Goal: Check status: Check status

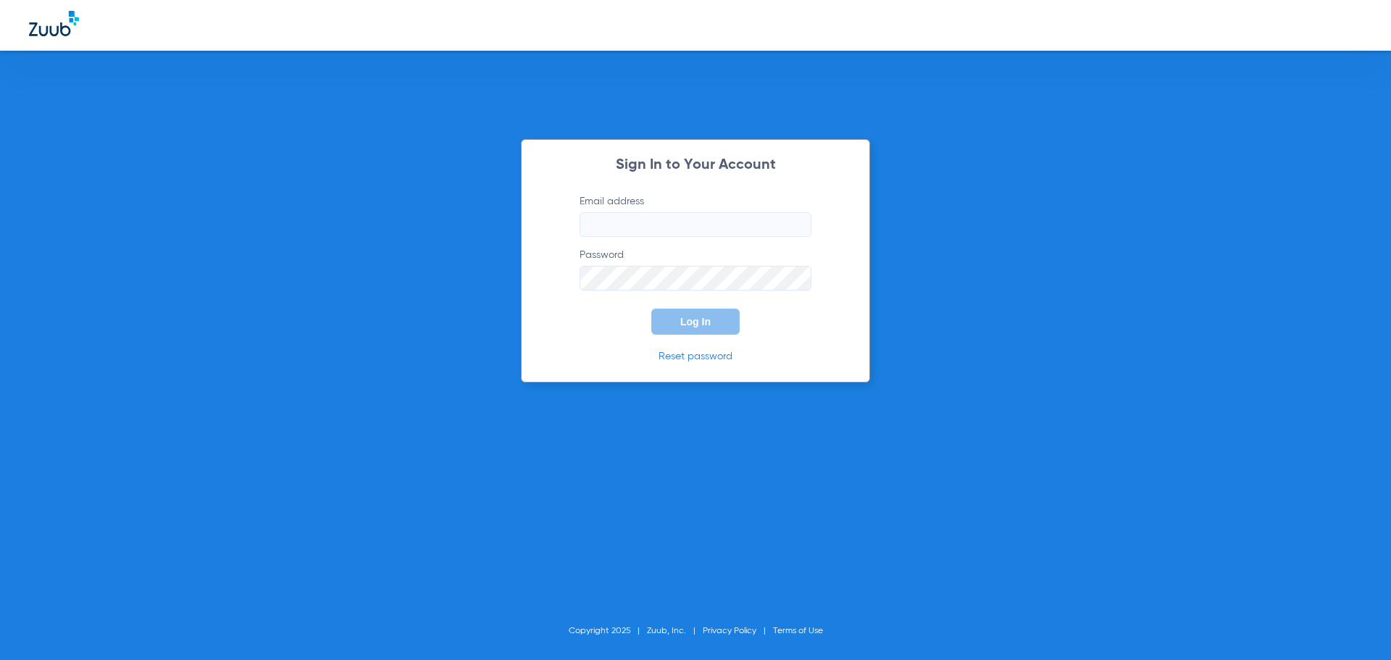
type input "[EMAIL_ADDRESS][DOMAIN_NAME]"
click at [711, 324] on button "Log In" at bounding box center [695, 322] width 88 height 26
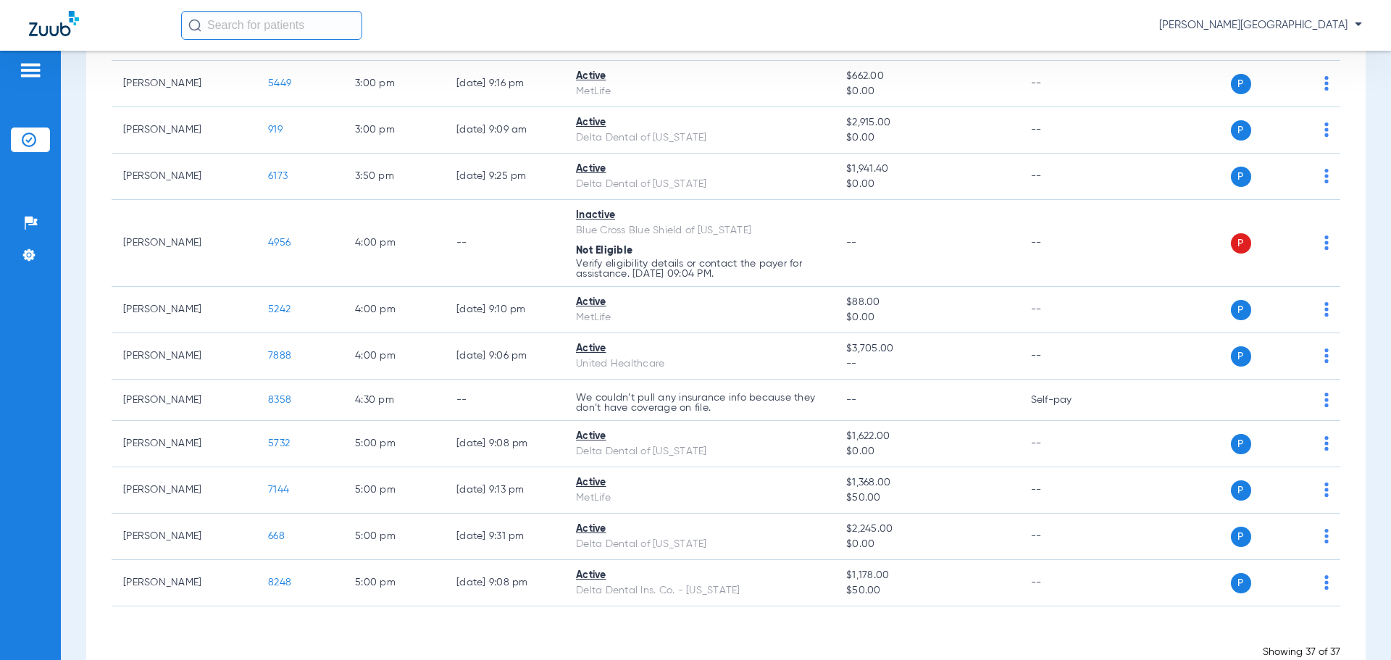
scroll to position [1475, 0]
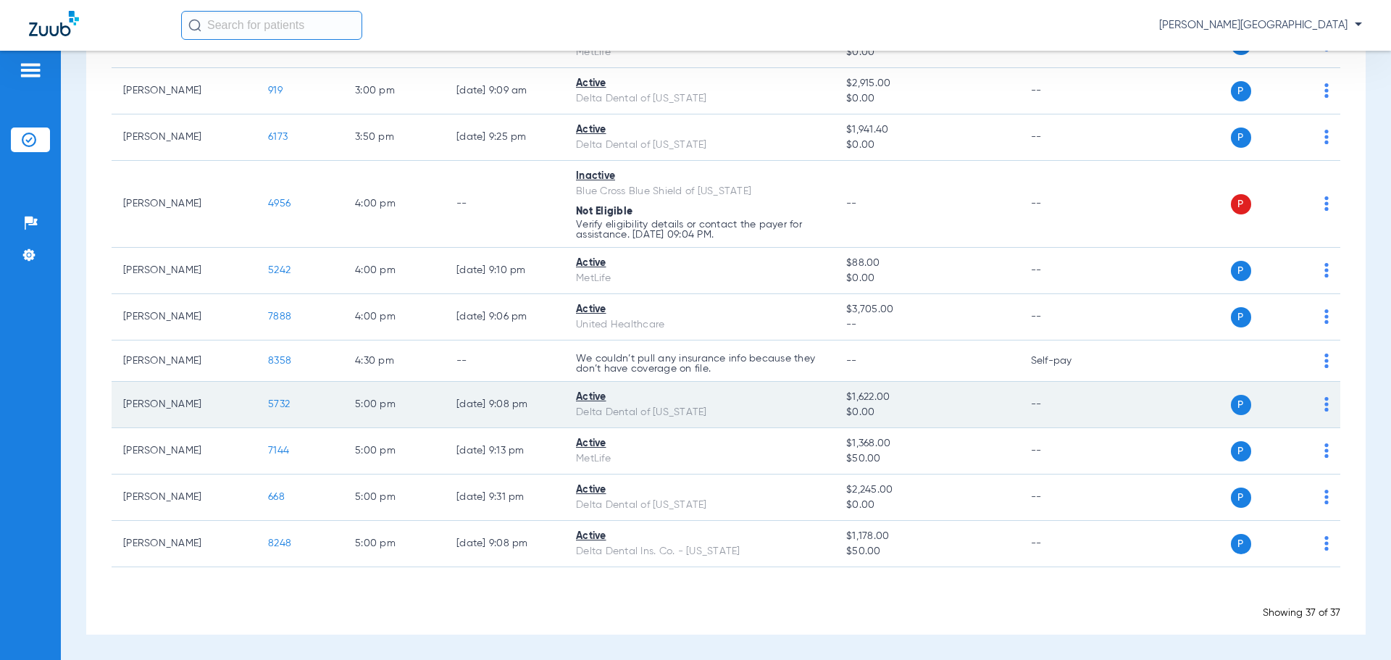
click at [282, 408] on span "5732" at bounding box center [279, 404] width 22 height 10
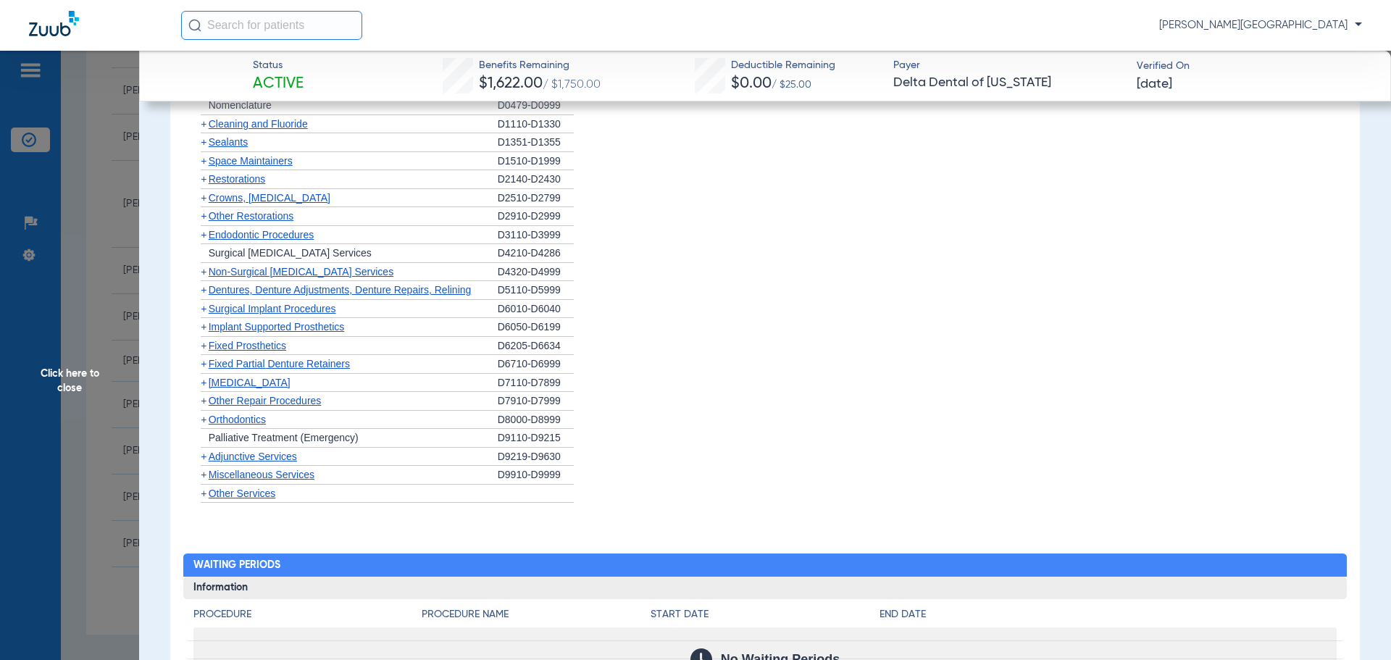
scroll to position [1063, 0]
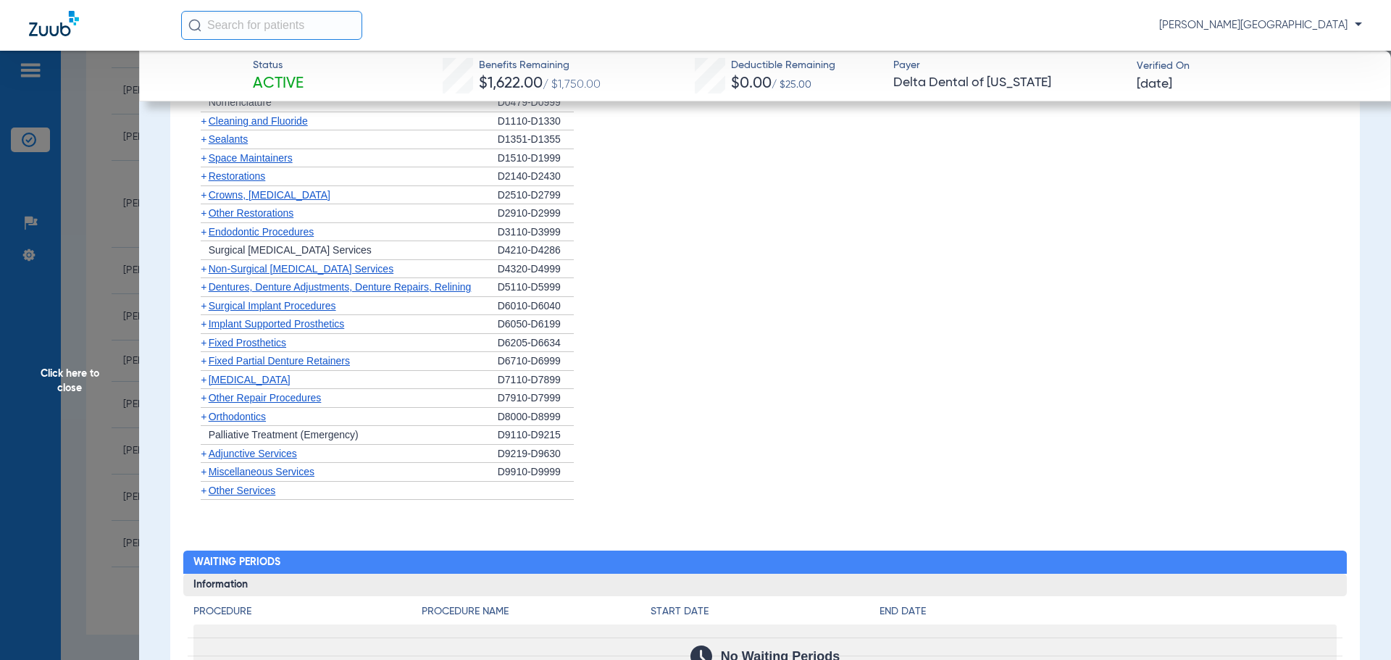
click at [204, 417] on span "+" at bounding box center [204, 417] width 6 height 12
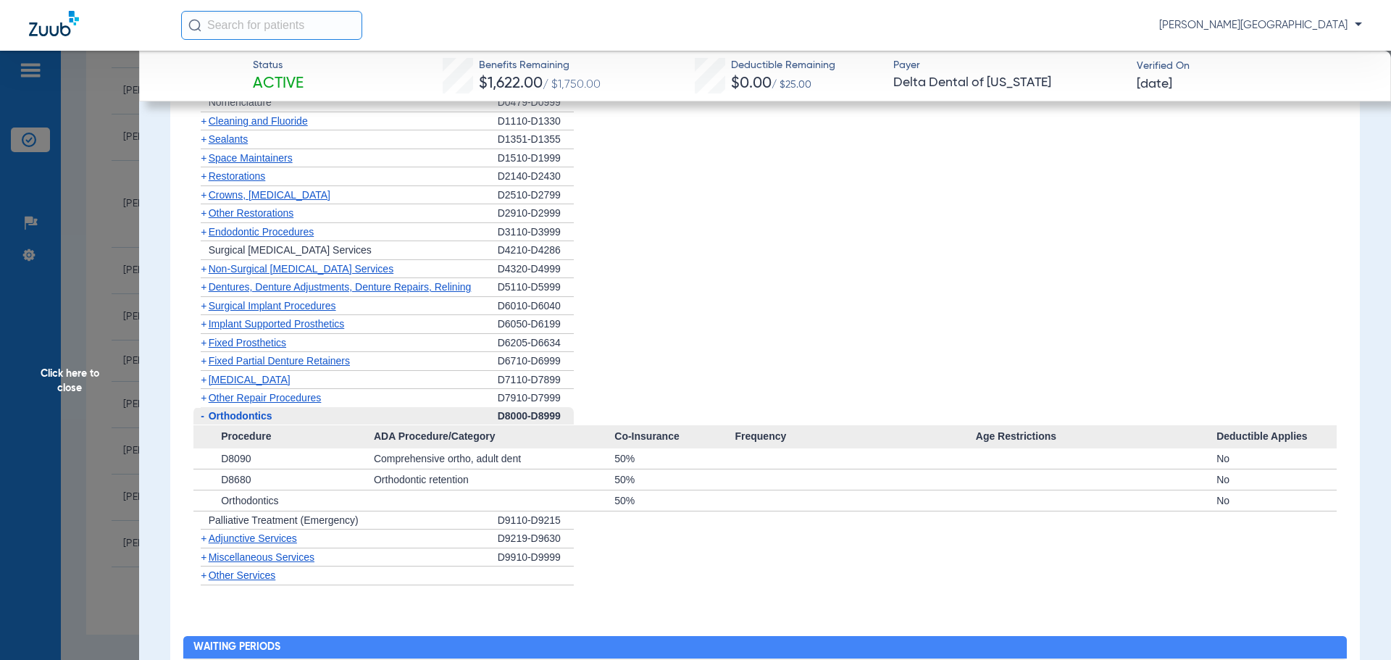
click at [206, 577] on span "+" at bounding box center [204, 575] width 6 height 12
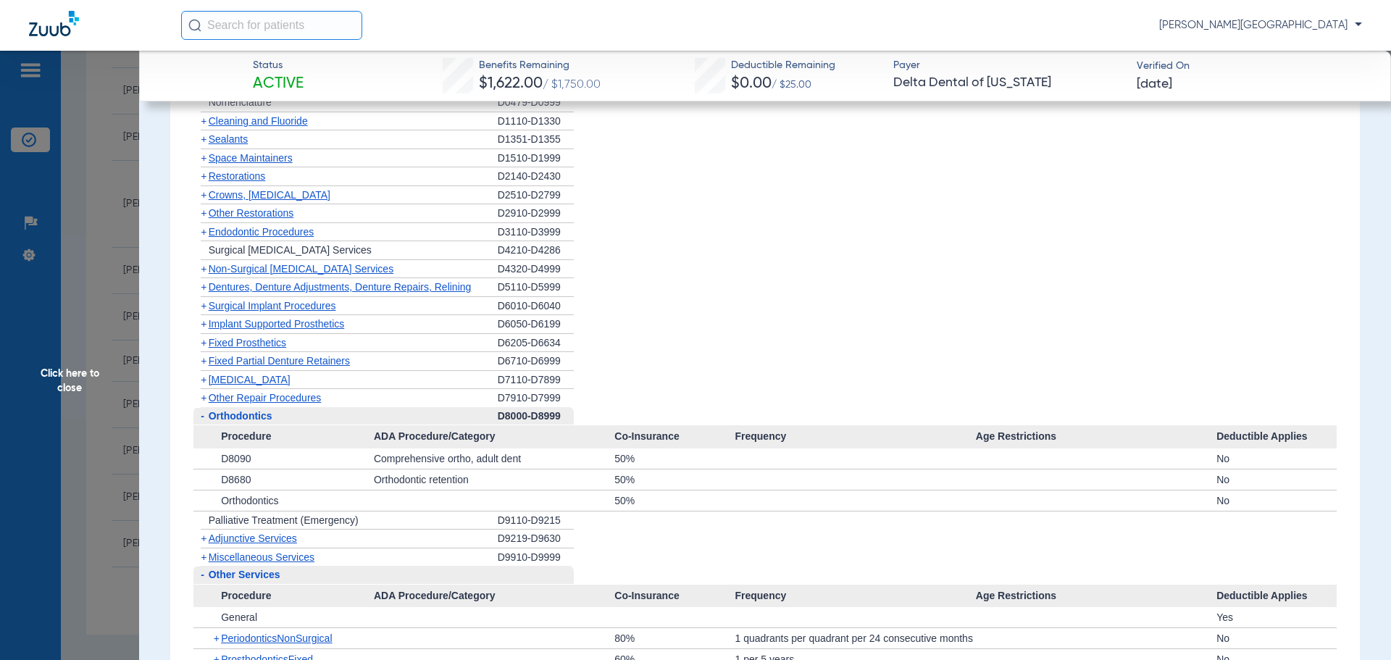
click at [204, 559] on span "+" at bounding box center [204, 557] width 6 height 12
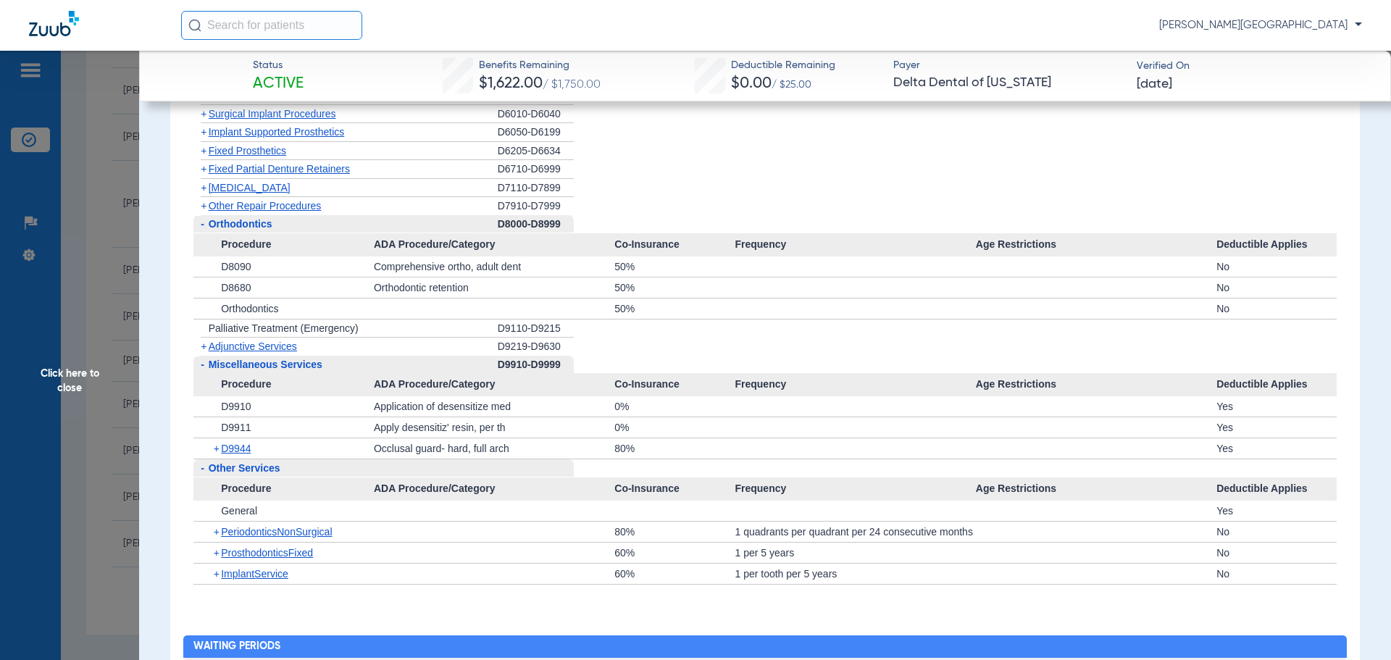
scroll to position [1267, 0]
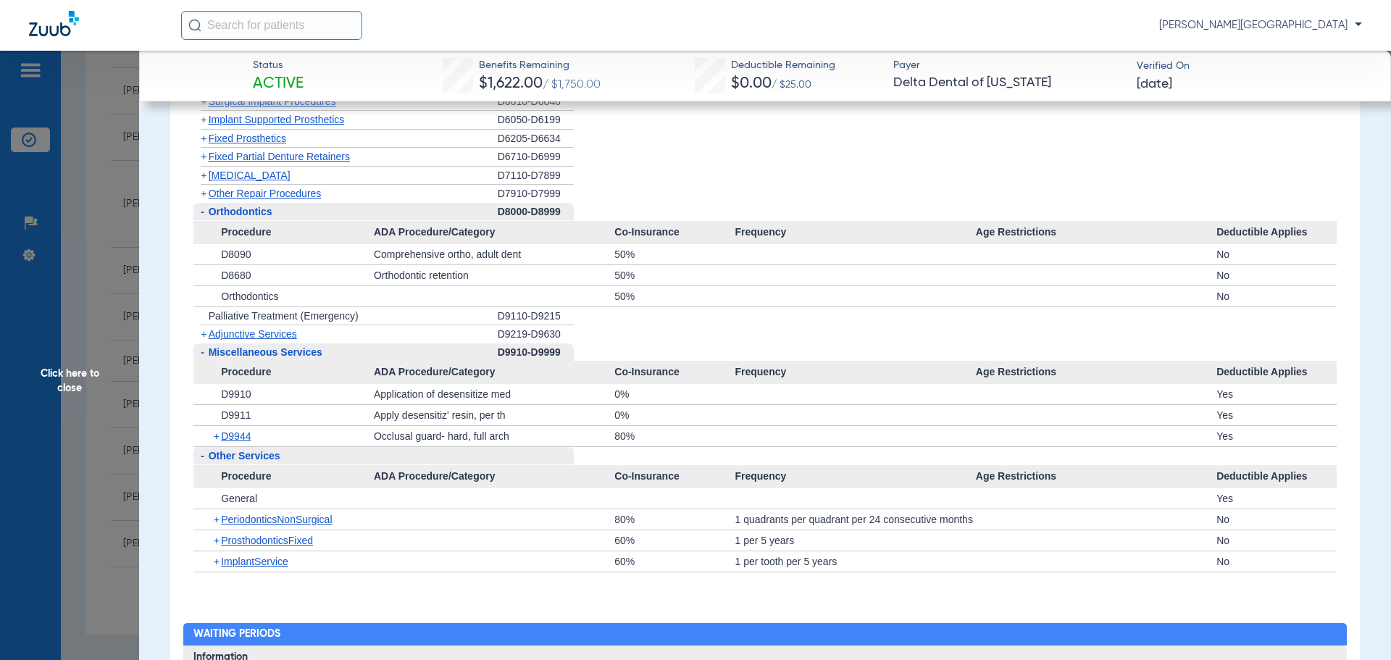
click at [117, 267] on span "Click here to close" at bounding box center [69, 381] width 139 height 660
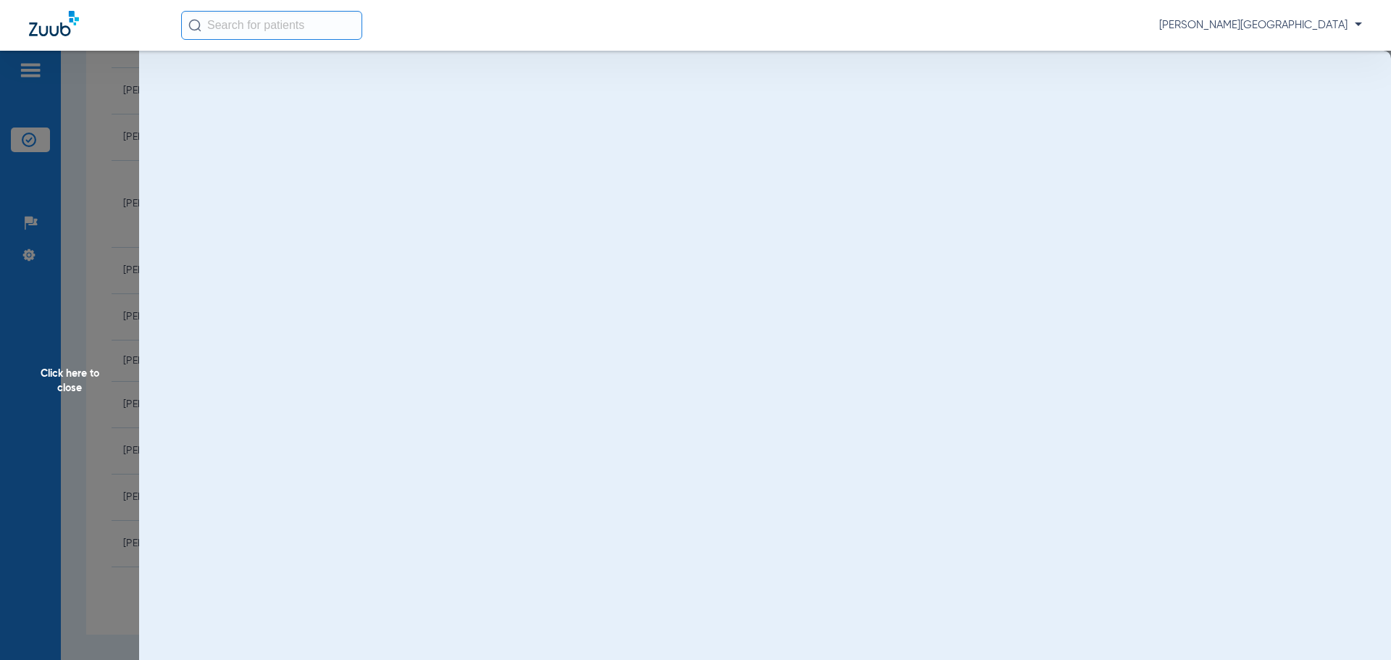
scroll to position [0, 0]
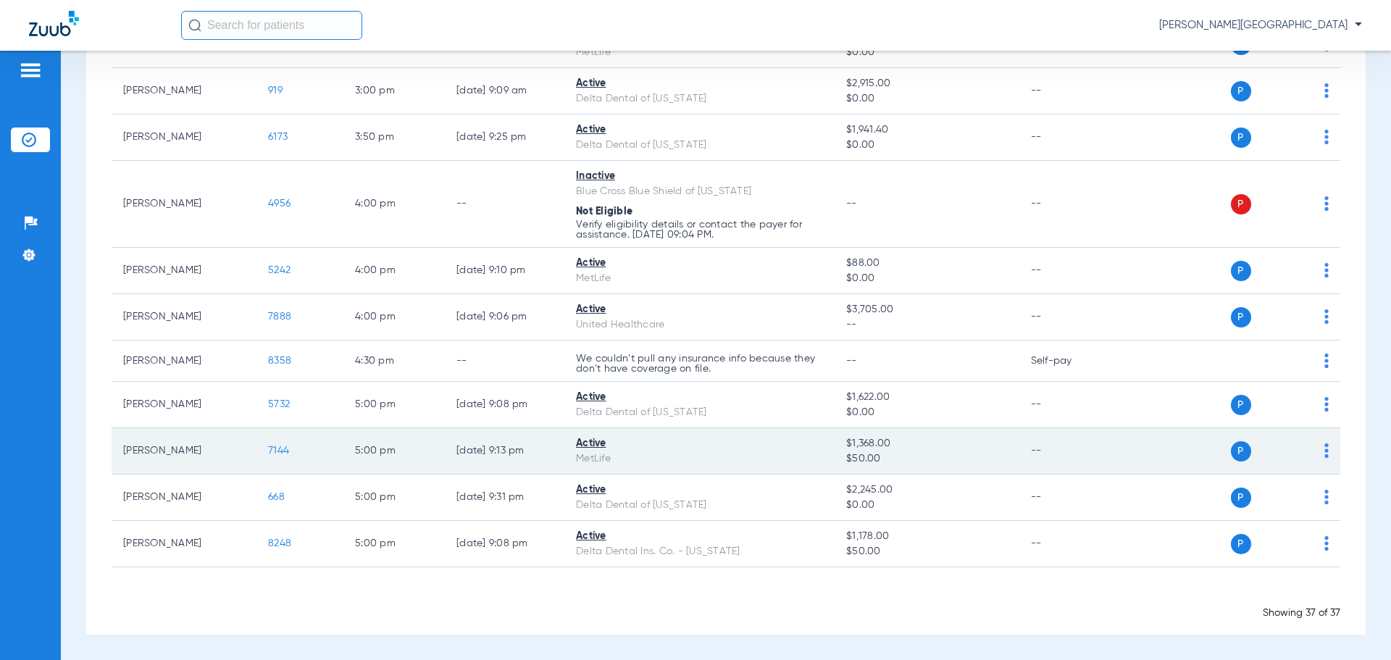
click at [270, 448] on span "7144" at bounding box center [278, 451] width 21 height 10
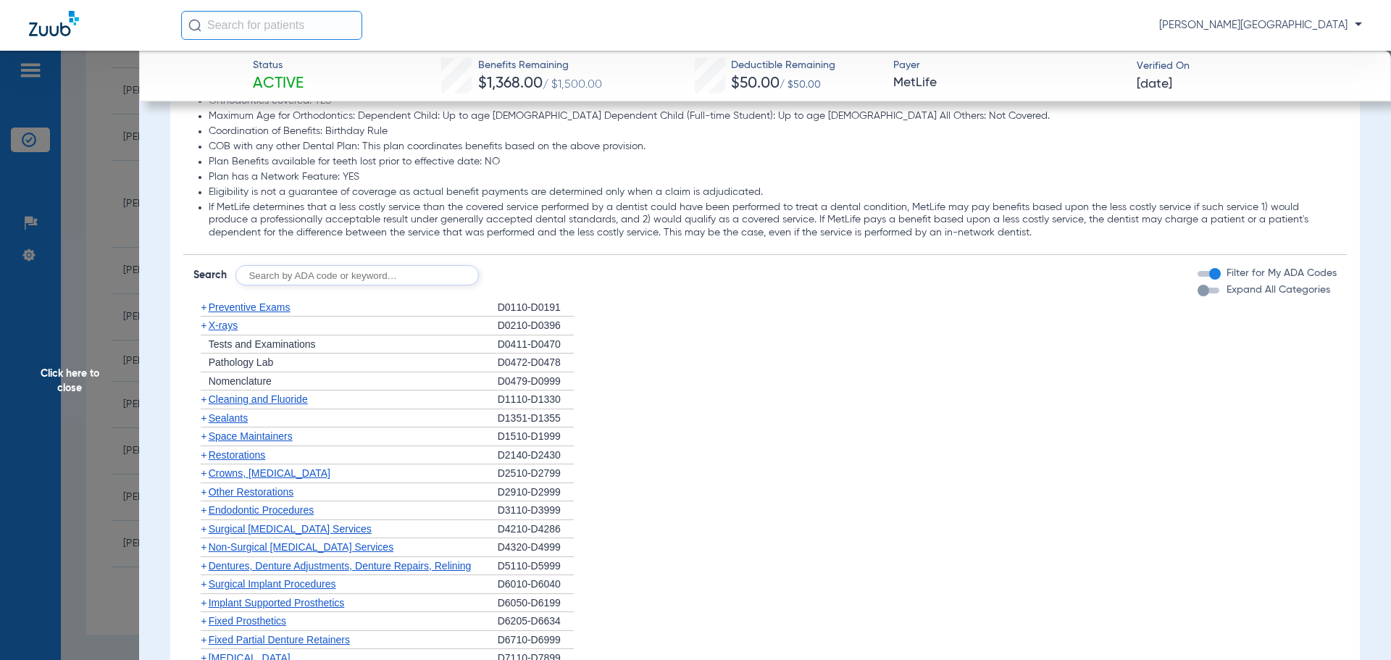
scroll to position [1313, 0]
drag, startPoint x: 442, startPoint y: 278, endPoint x: 463, endPoint y: 273, distance: 21.6
click at [442, 277] on input "text" at bounding box center [356, 275] width 243 height 20
type input "D0431"
click at [199, 327] on span "+" at bounding box center [200, 326] width 15 height 18
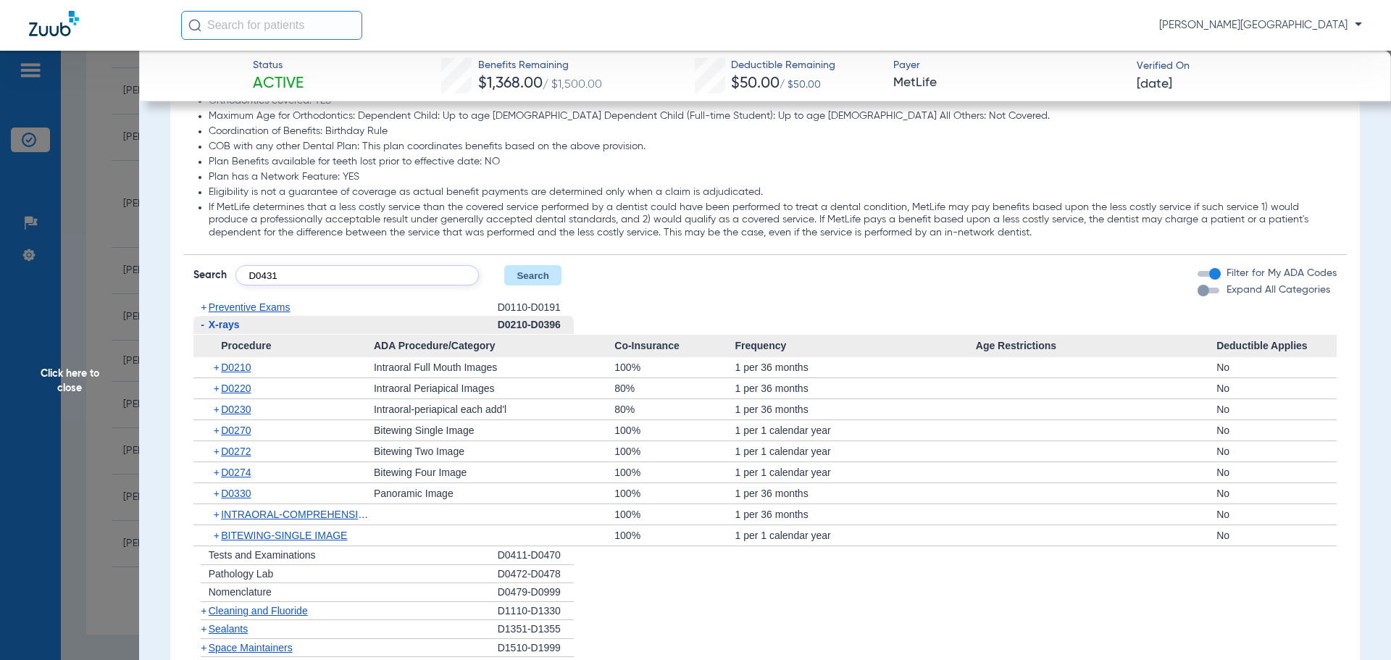
click at [519, 278] on button "Search" at bounding box center [532, 275] width 57 height 20
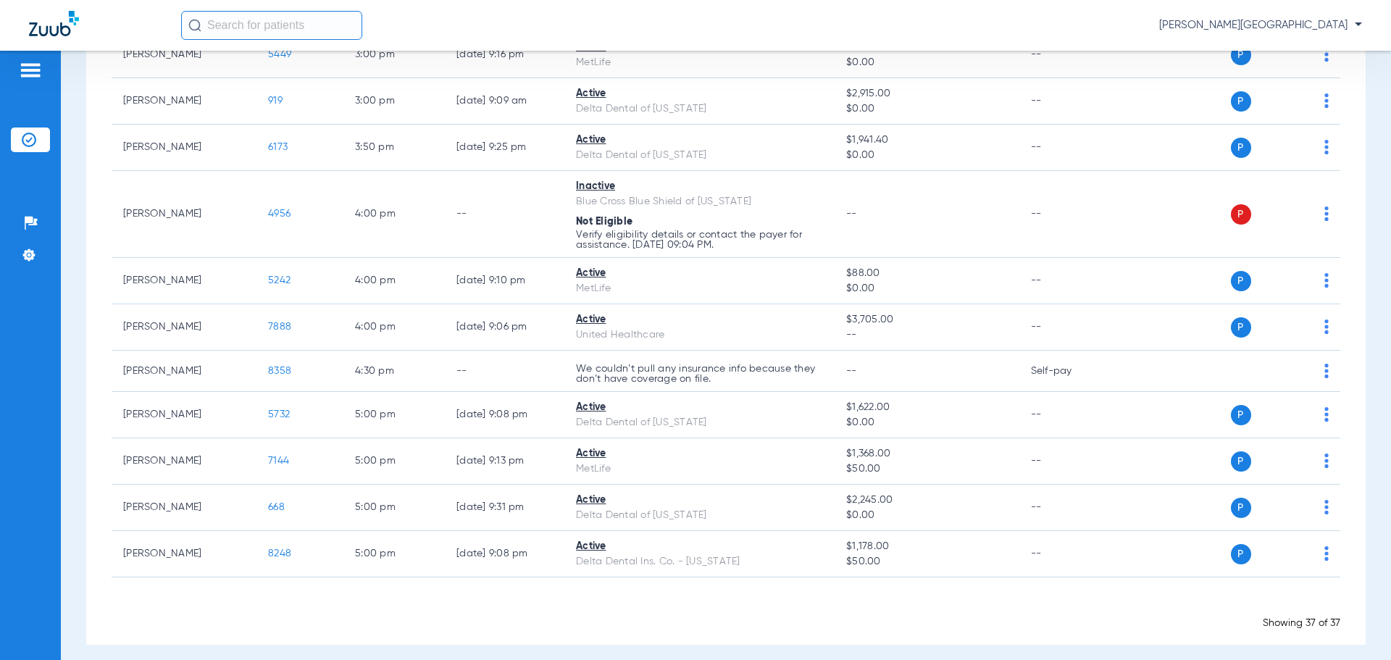
scroll to position [1475, 0]
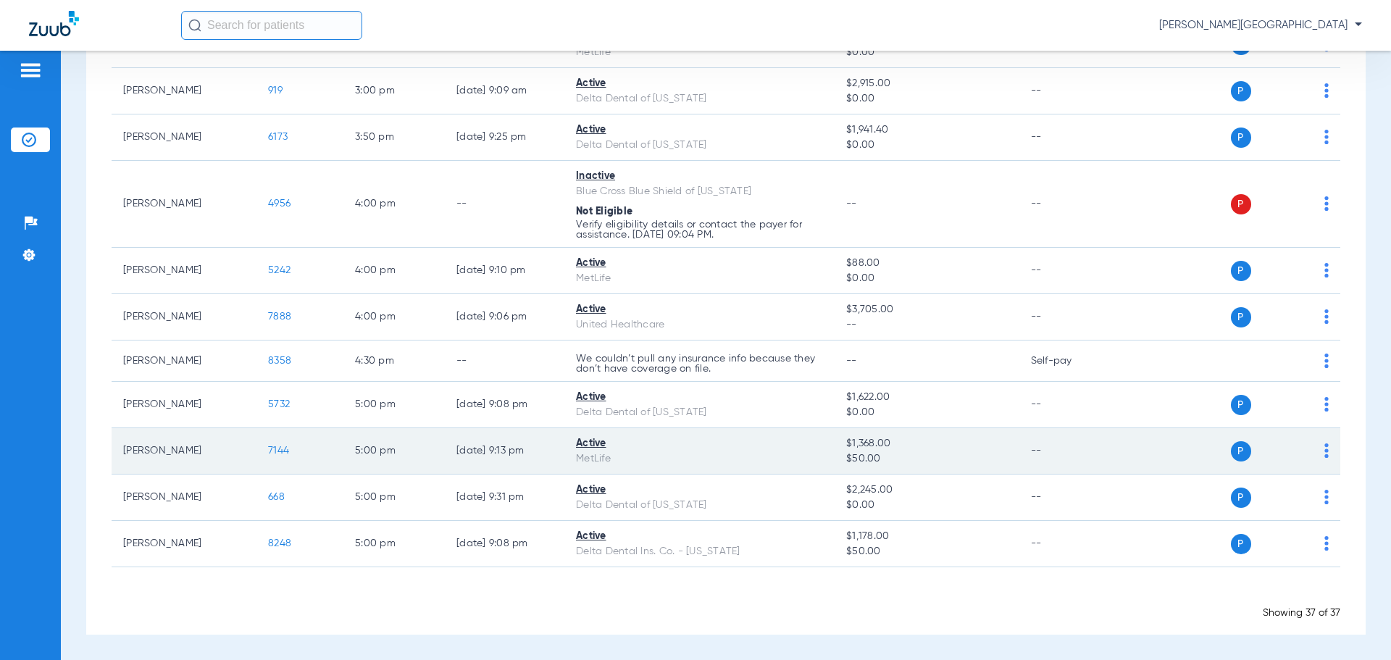
click at [281, 450] on span "7144" at bounding box center [278, 451] width 21 height 10
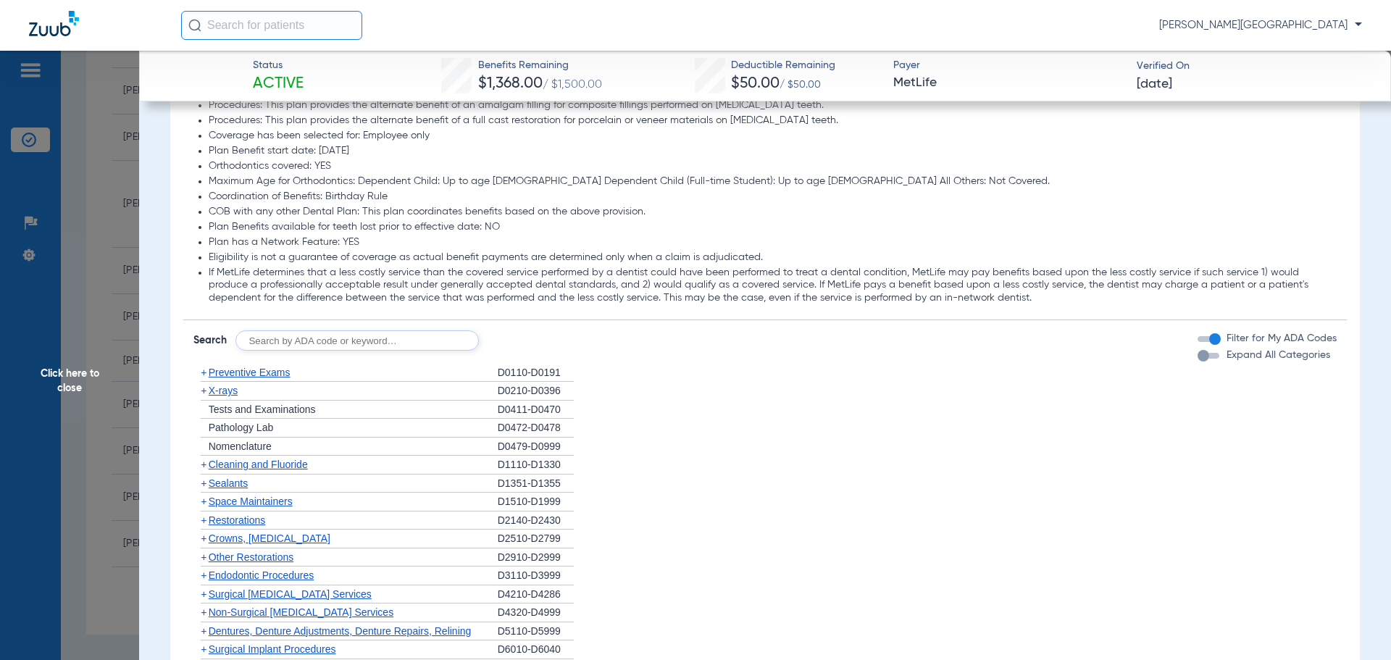
scroll to position [1254, 0]
